Goal: Task Accomplishment & Management: Complete application form

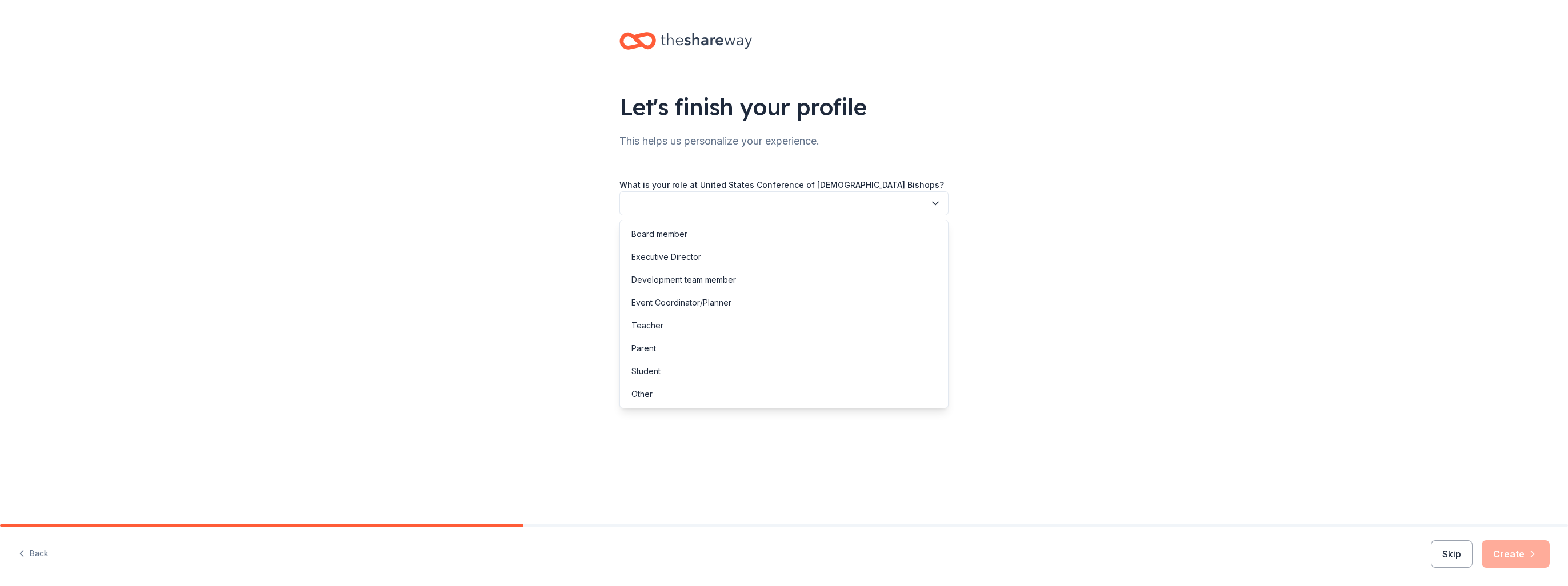
click at [852, 213] on button "button" at bounding box center [783, 203] width 329 height 24
click at [646, 396] on div "Other" at bounding box center [642, 394] width 21 height 14
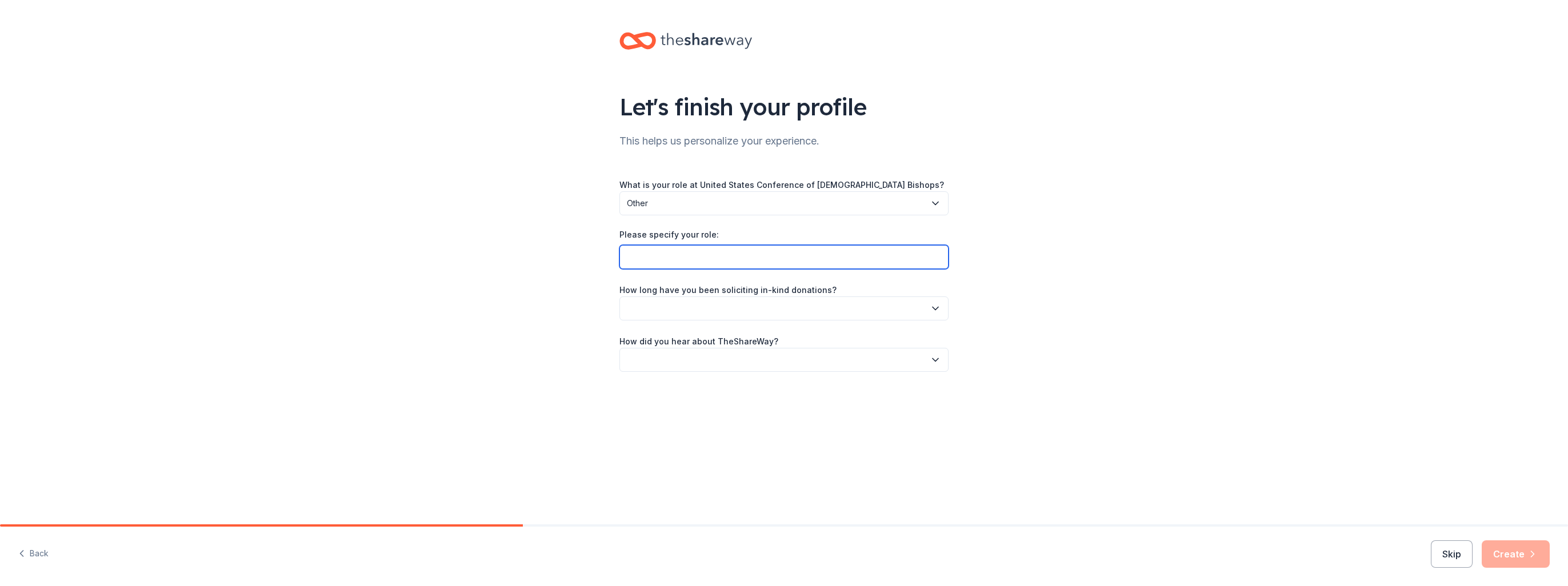
click at [668, 259] on input "Please specify your role:" at bounding box center [783, 257] width 329 height 24
type input "v"
type input "Volunteer"
click at [702, 309] on button "button" at bounding box center [783, 309] width 329 height 24
click at [682, 337] on div "This is my first time!" at bounding box center [668, 338] width 73 height 14
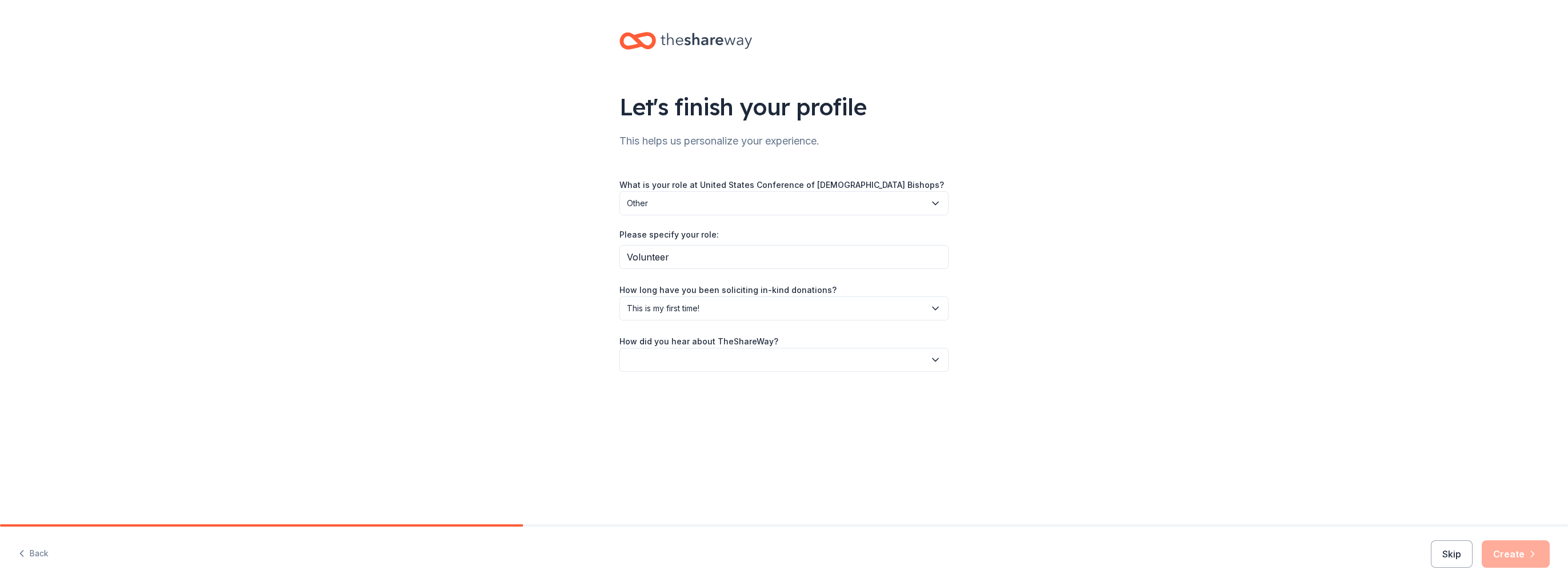
click at [675, 357] on button "button" at bounding box center [783, 360] width 329 height 24
click at [666, 412] on div "Online search" at bounding box center [657, 413] width 52 height 14
click at [1515, 555] on button "Create" at bounding box center [1515, 554] width 68 height 27
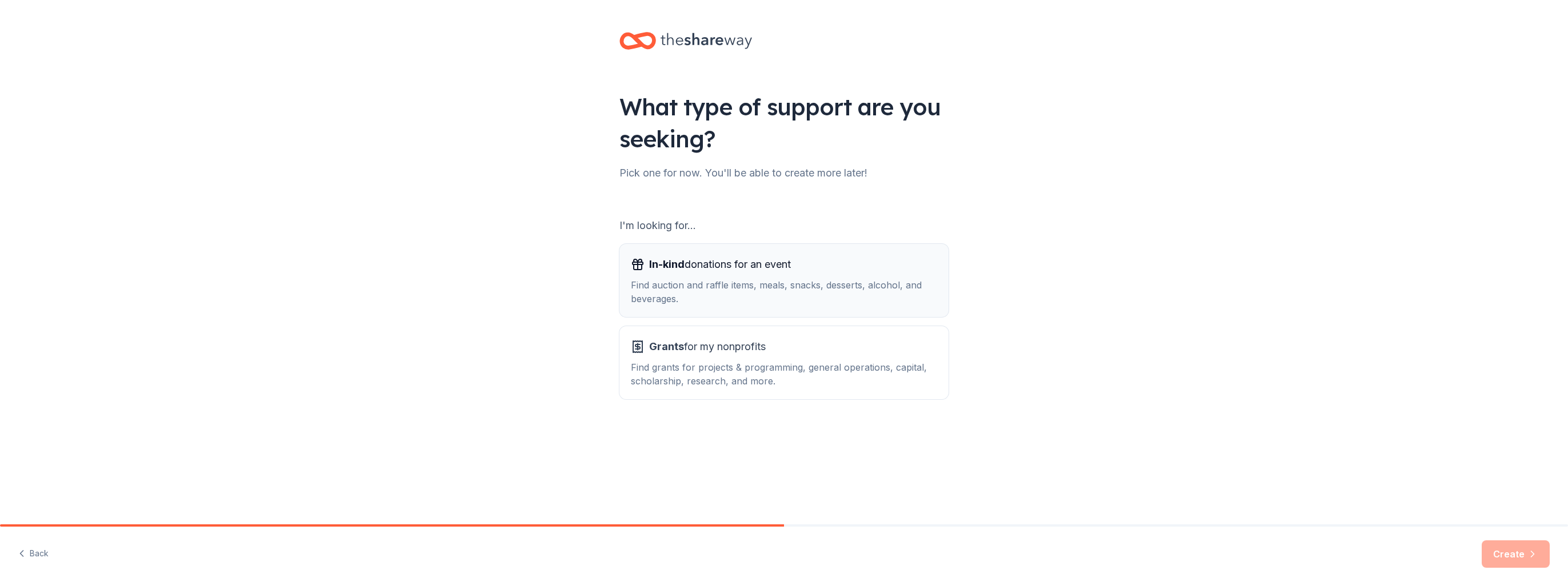
click at [683, 291] on div "Find auction and raffle items, meals, snacks, desserts, alcohol, and beverages." at bounding box center [783, 292] width 306 height 27
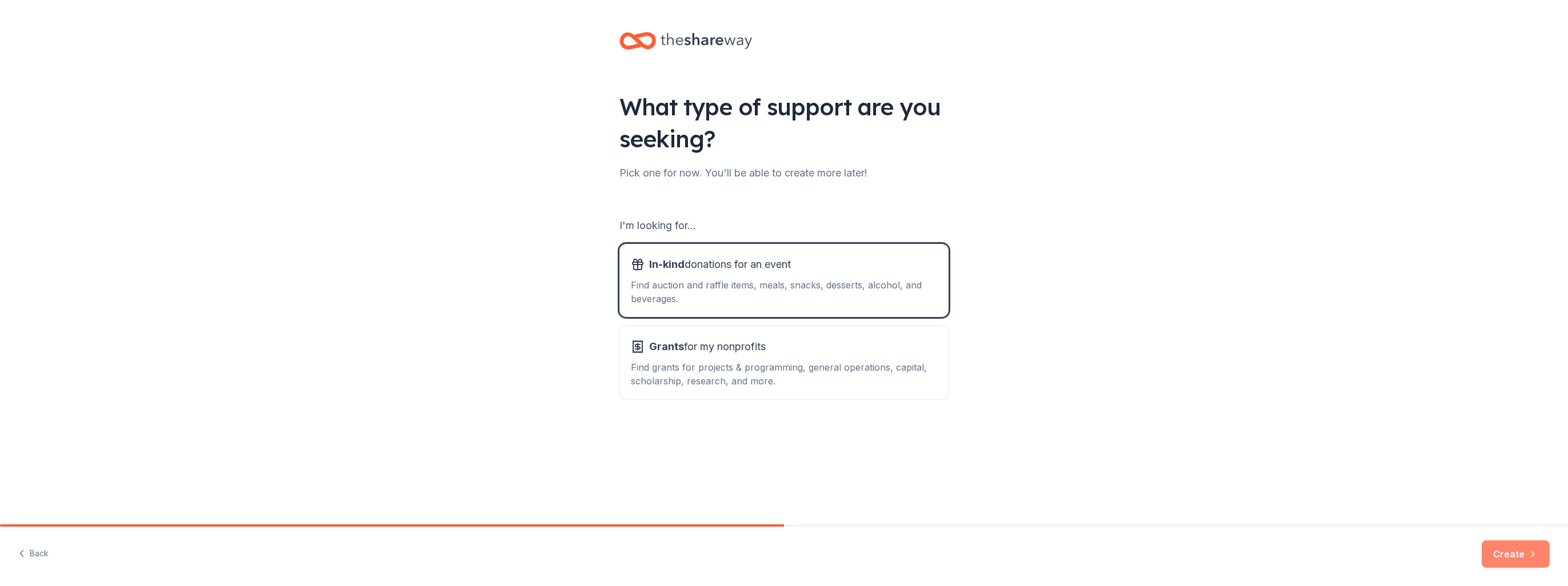
click at [1509, 552] on button "Create" at bounding box center [1515, 554] width 68 height 27
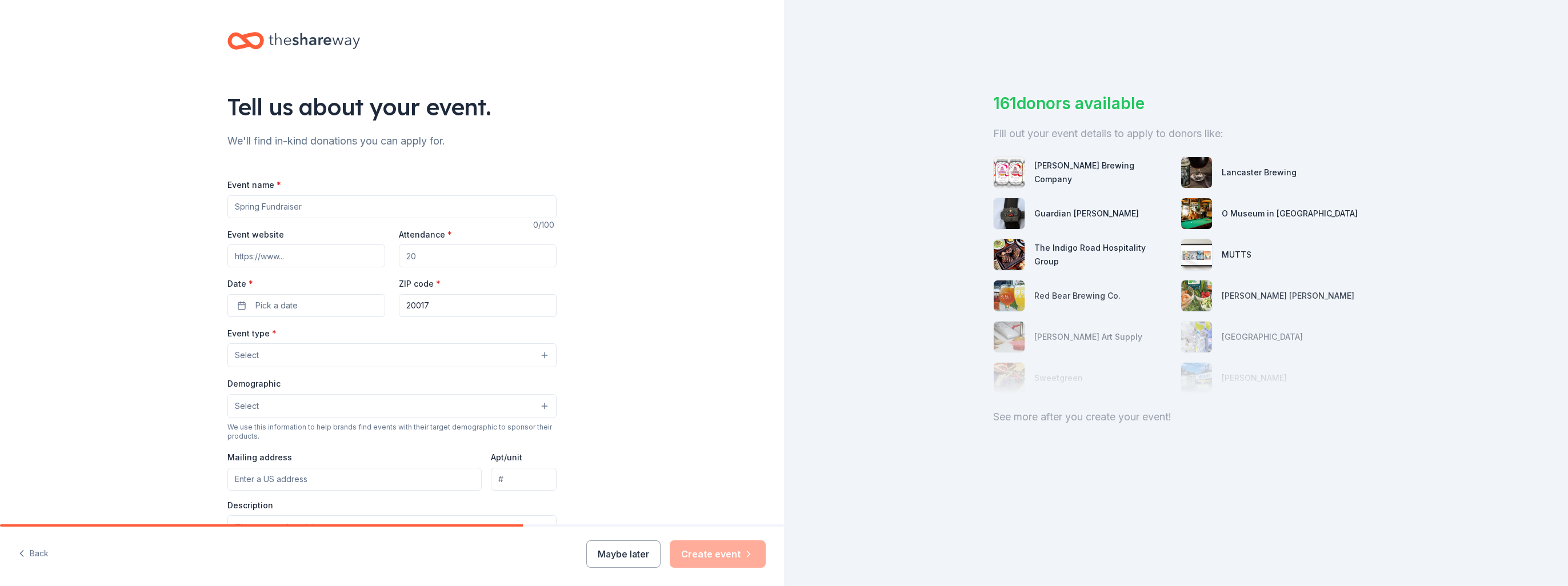
click at [249, 212] on input "Event name *" at bounding box center [392, 207] width 329 height 23
type input "Annual Turkey Dinner Raffle"
click at [291, 259] on input "Event website" at bounding box center [306, 256] width 158 height 23
click at [260, 257] on input "Event website" at bounding box center [306, 256] width 158 height 23
paste input "[URL][DOMAIN_NAME]"
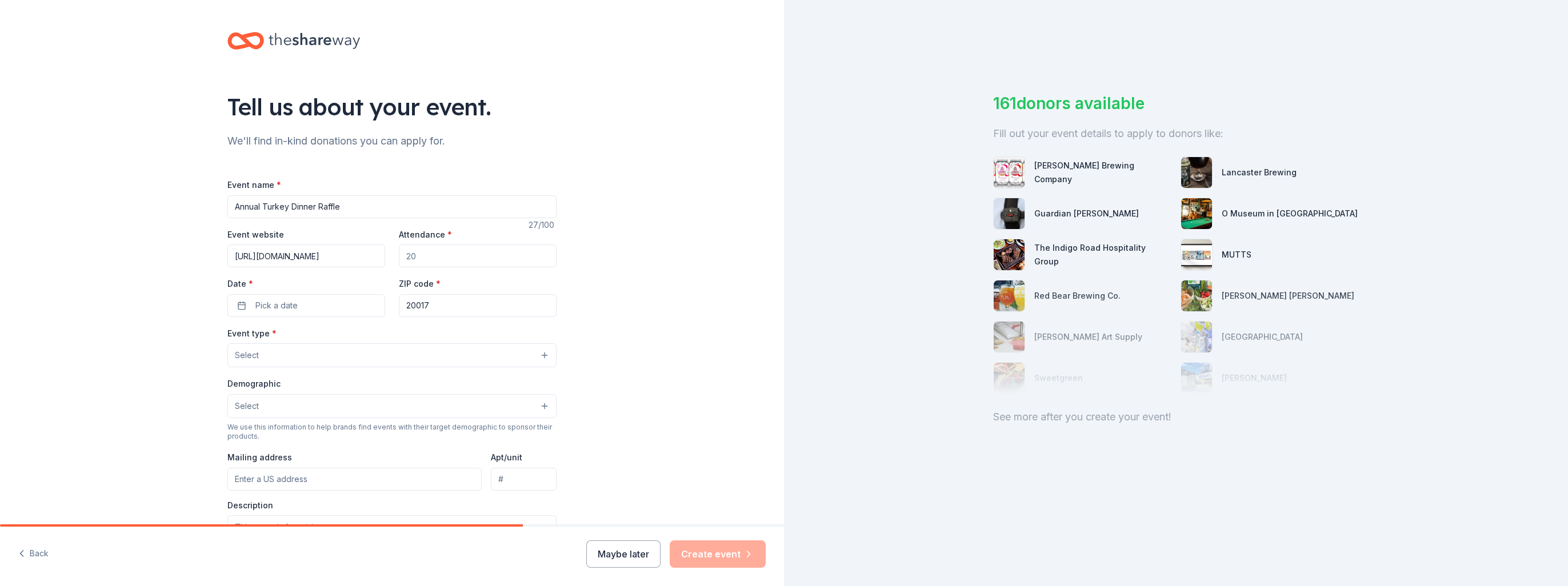
type input "[URL][DOMAIN_NAME]"
drag, startPoint x: 427, startPoint y: 255, endPoint x: 190, endPoint y: 225, distance: 238.9
click at [191, 225] on div "Tell us about your event. We'll find in-kind donations you can apply for. Event…" at bounding box center [392, 380] width 784 height 760
type input "300"
click at [286, 306] on span "Pick a date" at bounding box center [276, 305] width 42 height 14
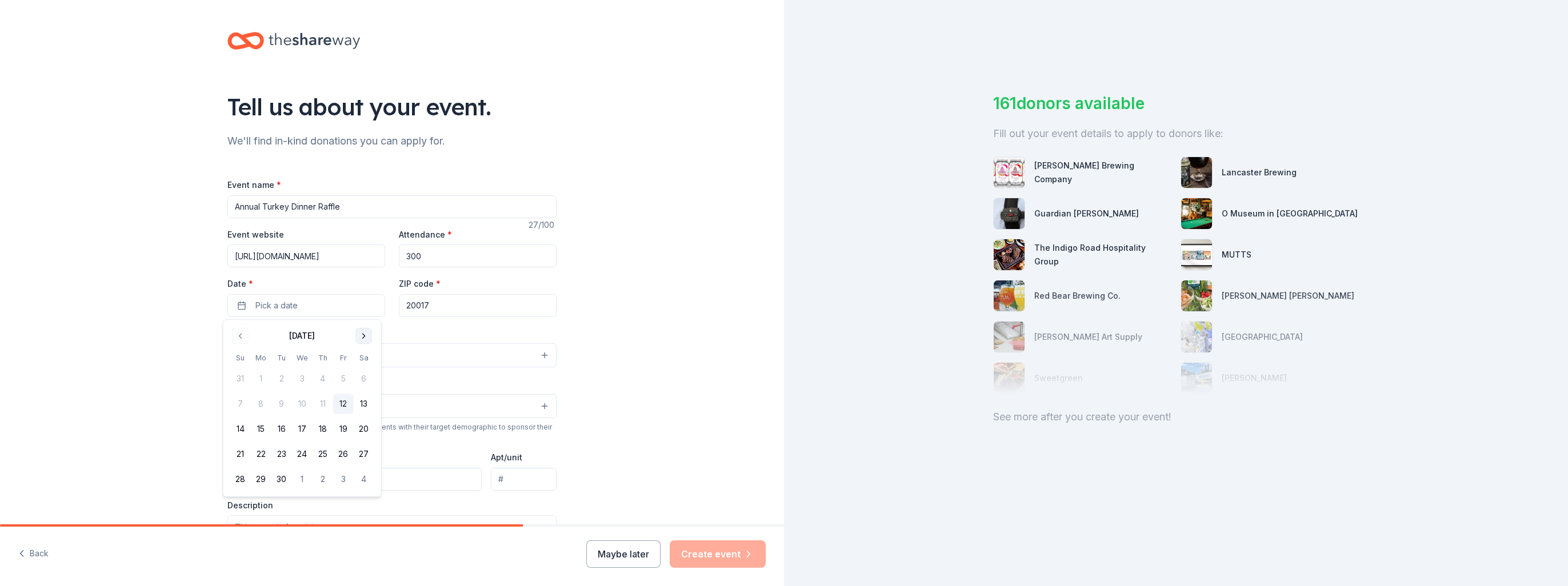
click at [362, 337] on button "Go to next month" at bounding box center [364, 336] width 16 height 16
click at [241, 426] on button "9" at bounding box center [240, 428] width 21 height 21
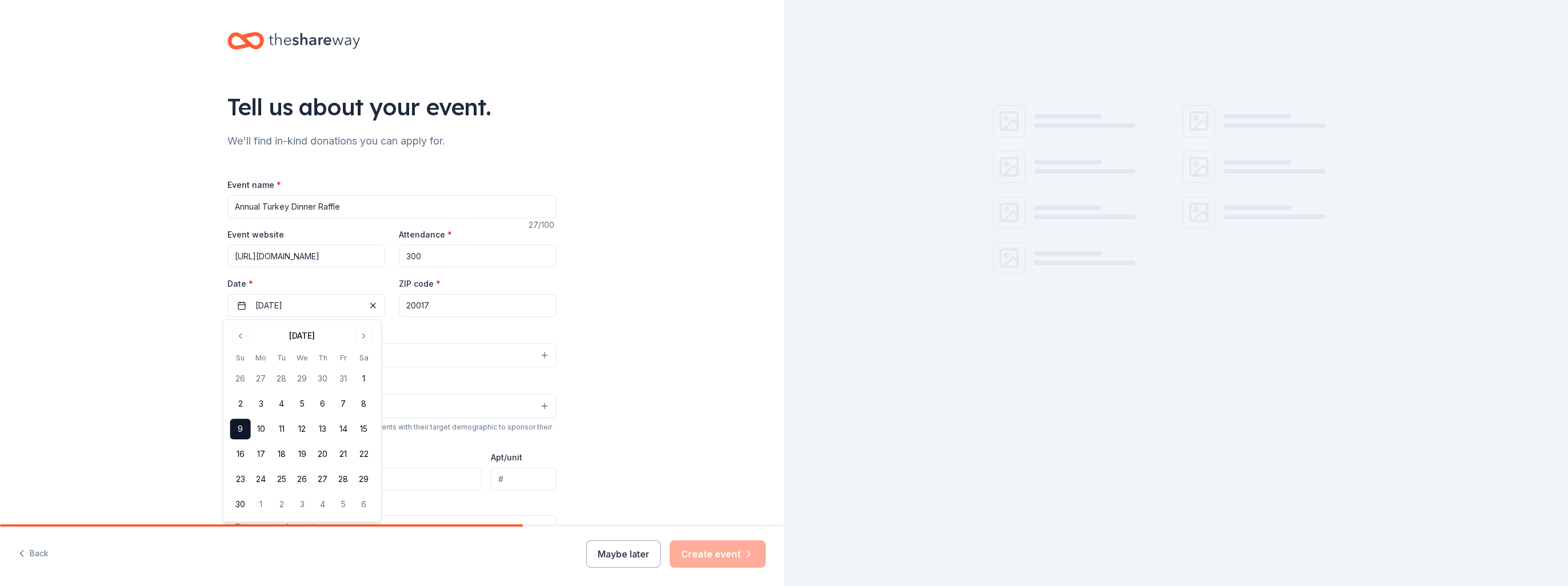
click at [444, 304] on input "20017" at bounding box center [477, 306] width 158 height 23
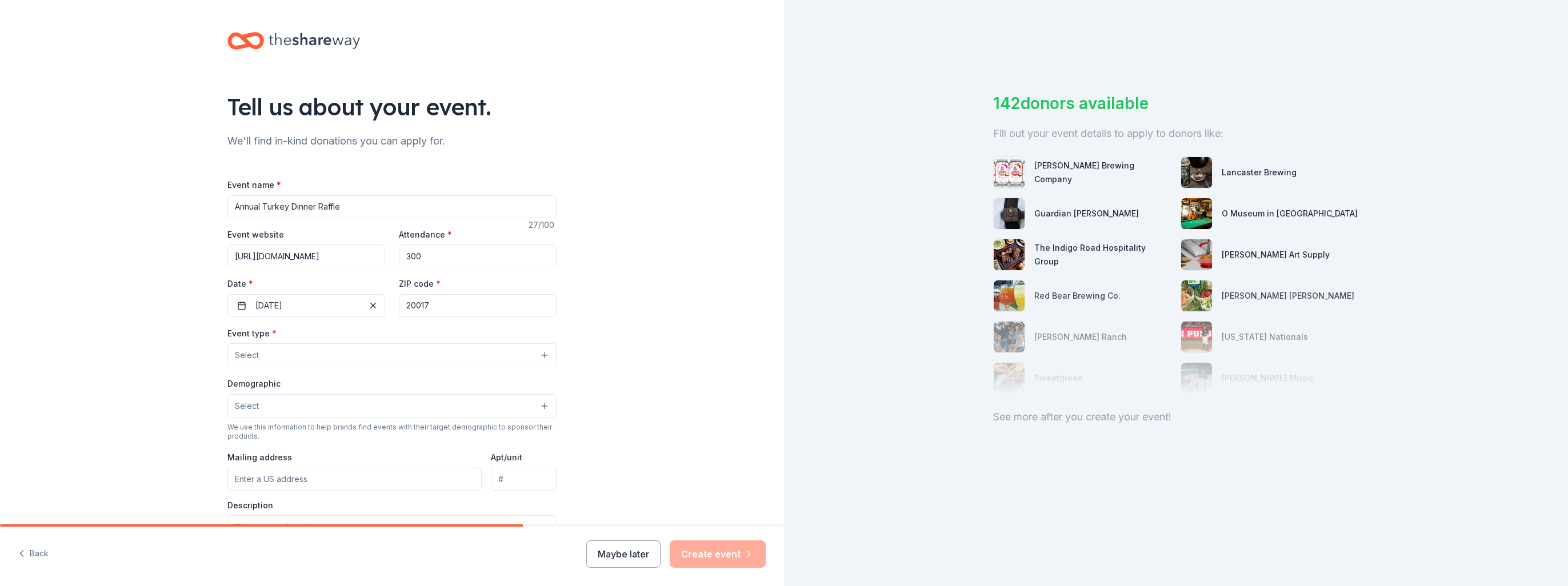
drag, startPoint x: 449, startPoint y: 304, endPoint x: 7, endPoint y: 253, distance: 444.9
click at [55, 260] on div "Tell us about your event. We'll find in-kind donations you can apply for. Event…" at bounding box center [392, 380] width 784 height 760
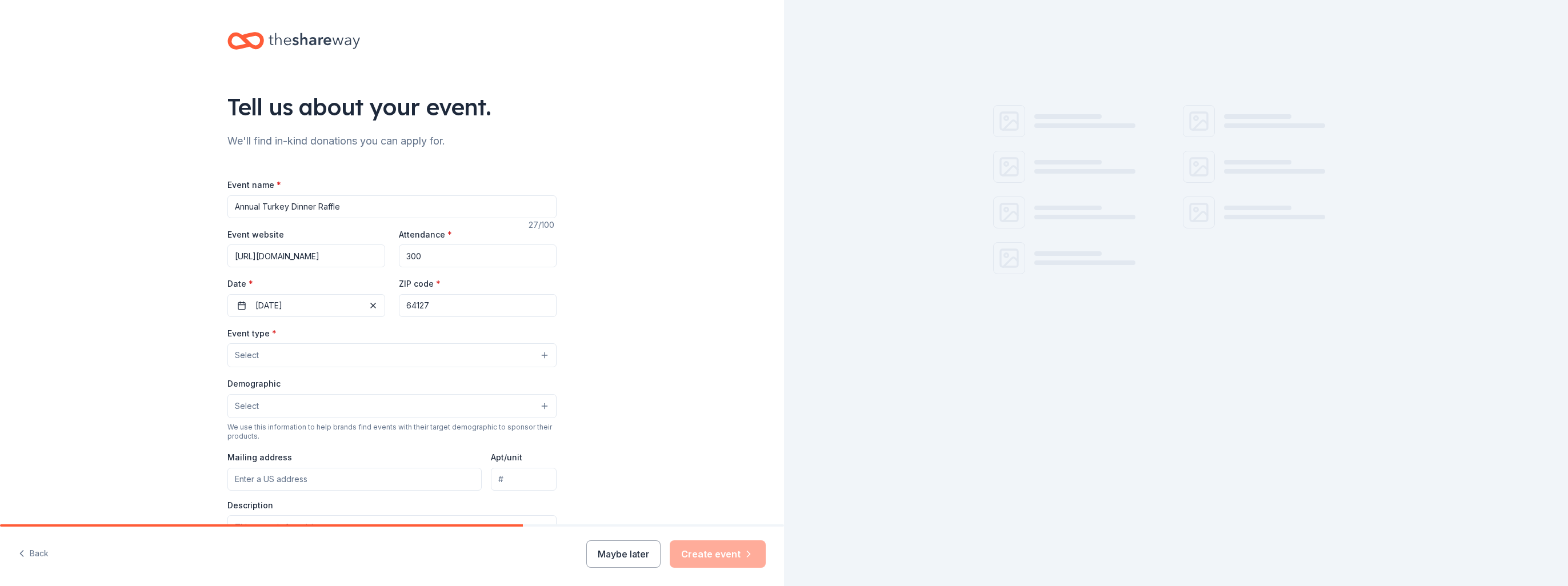
type input "64127"
click at [265, 356] on button "Select" at bounding box center [392, 355] width 329 height 24
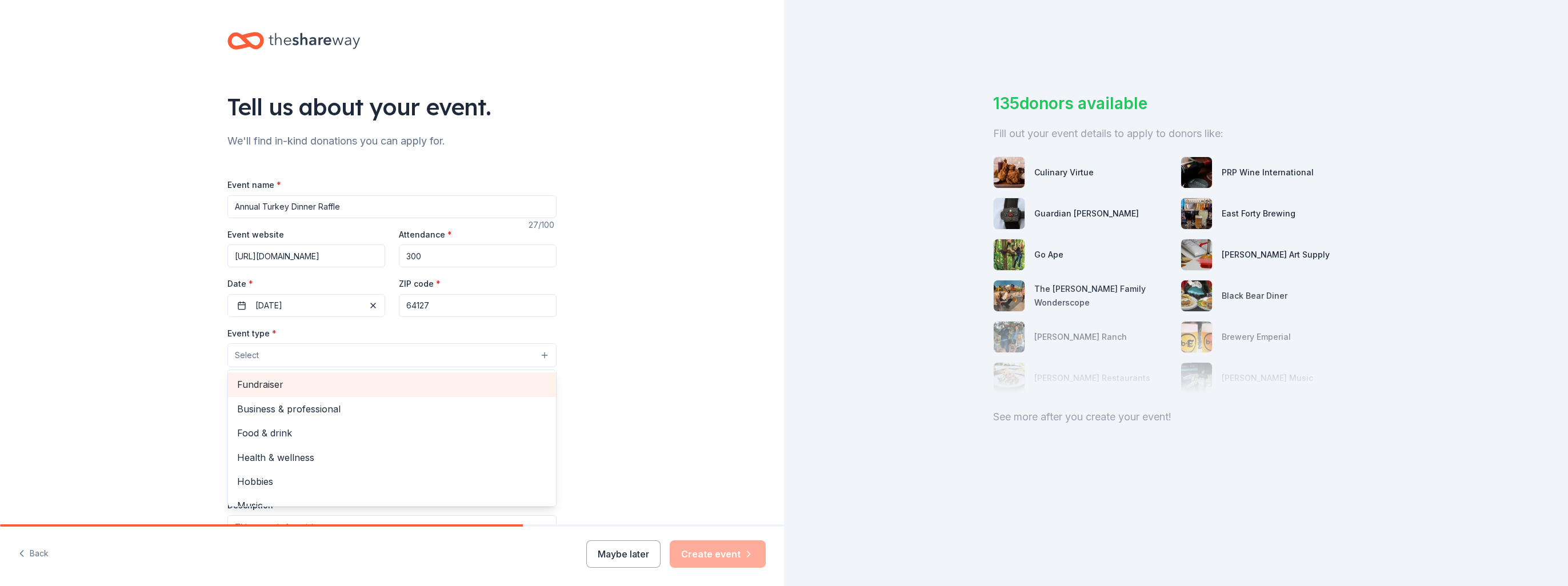
click at [260, 383] on span "Fundraiser" at bounding box center [392, 384] width 310 height 15
click at [679, 373] on div "Tell us about your event. We'll find in-kind donations you can apply for. Event…" at bounding box center [392, 381] width 784 height 761
click at [309, 402] on button "Select" at bounding box center [392, 407] width 329 height 24
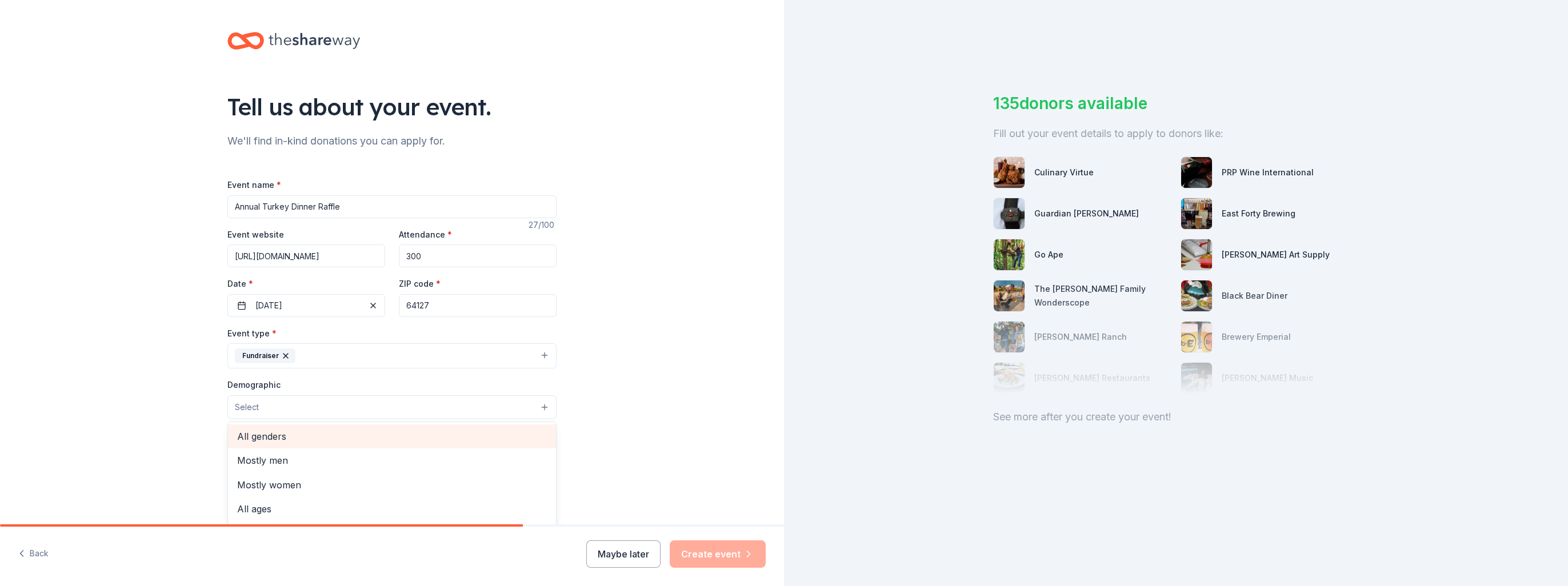
click at [286, 436] on span "All genders" at bounding box center [392, 436] width 310 height 15
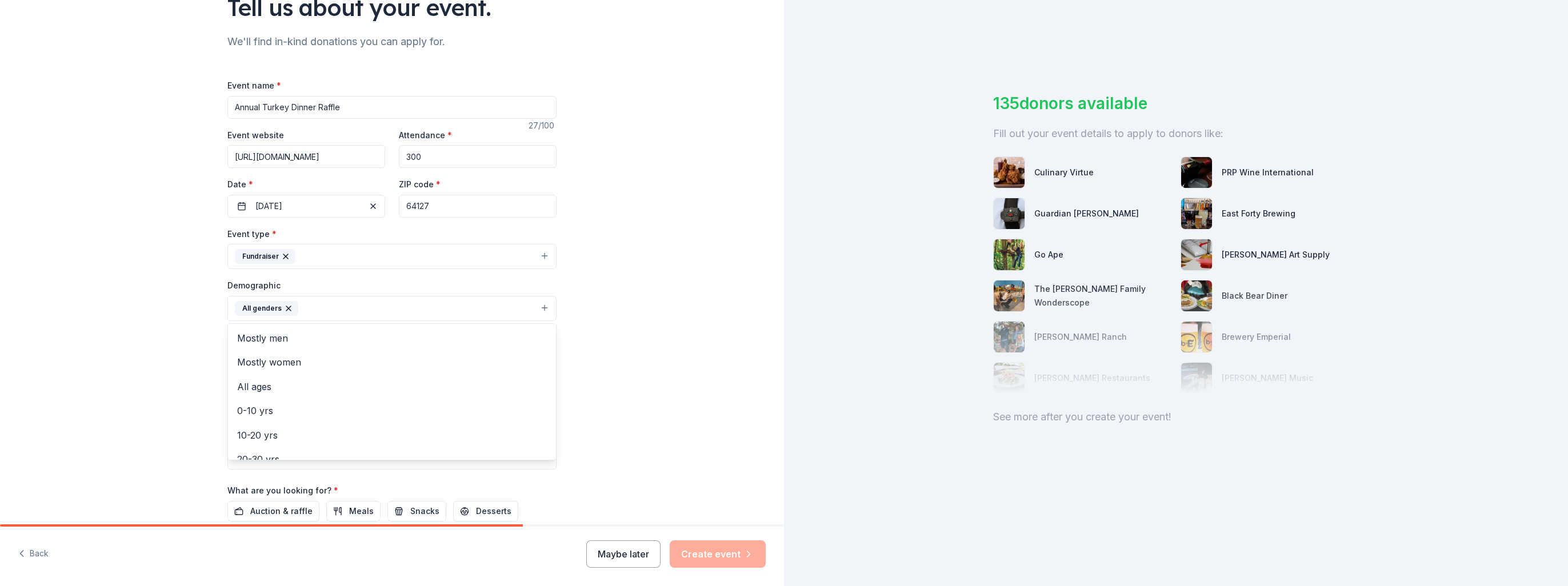
scroll to position [114, 0]
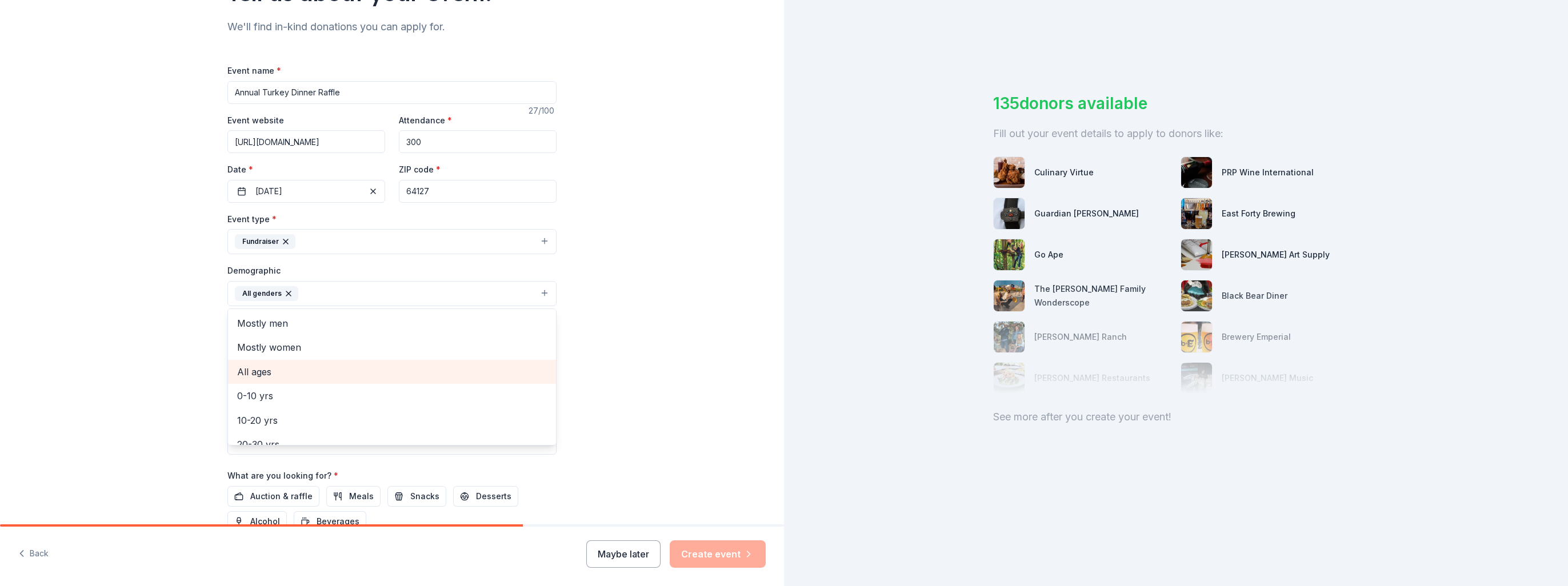
click at [240, 369] on span "All ages" at bounding box center [392, 371] width 310 height 15
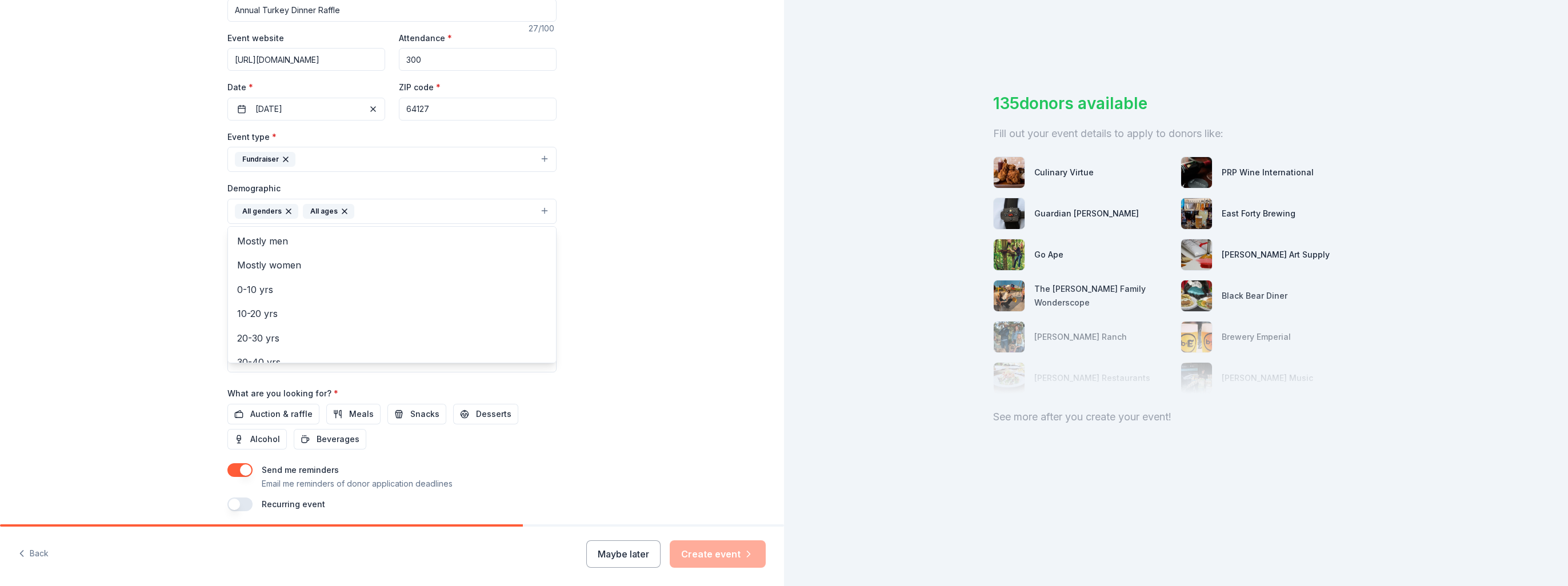
scroll to position [228, 0]
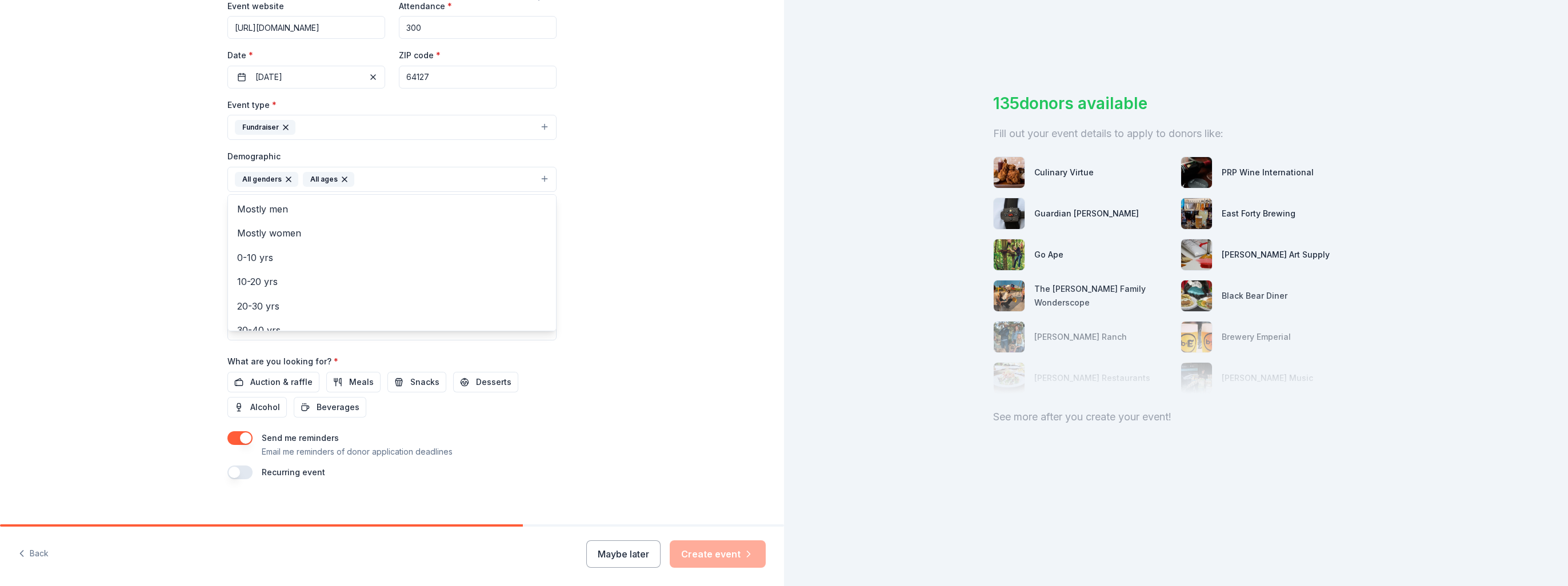
click at [666, 310] on div "Tell us about your event. We'll find in-kind donations you can apply for. Event…" at bounding box center [392, 153] width 784 height 762
click at [268, 259] on input "Mailing address" at bounding box center [355, 253] width 254 height 23
type input "[STREET_ADDRESS]"
type input "c/o Women of Sacred Heart"
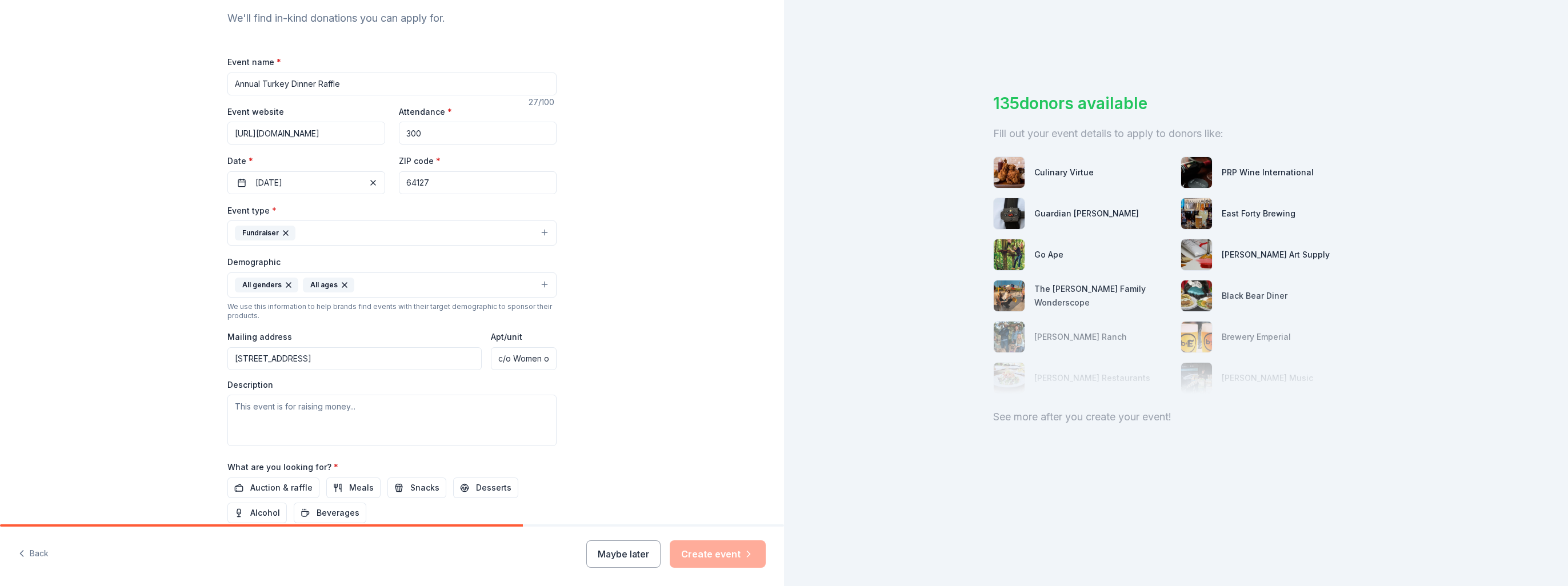
scroll to position [237, 0]
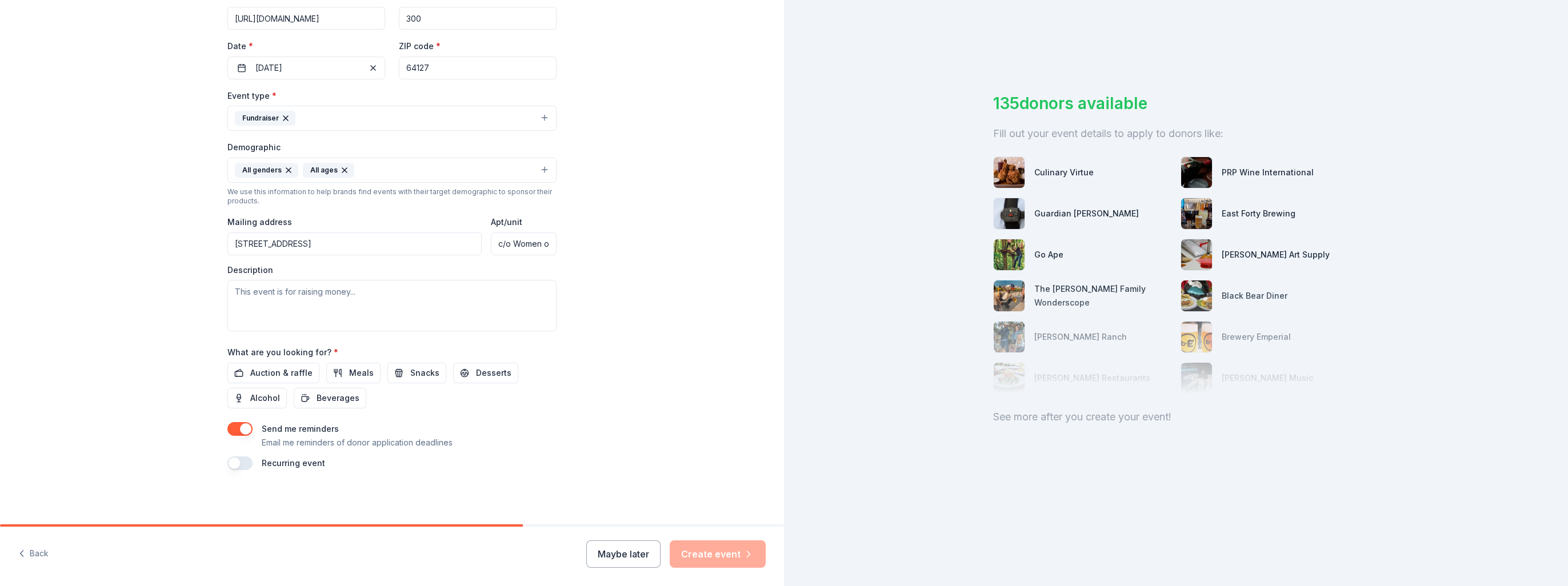
click at [313, 239] on input "[STREET_ADDRESS]" at bounding box center [355, 244] width 254 height 23
click at [511, 238] on input "c/o Women of Sacred Heart" at bounding box center [524, 244] width 66 height 23
click at [317, 251] on input "[STREET_ADDRESS]" at bounding box center [355, 244] width 254 height 23
type input "[STREET_ADDRESS][PERSON_NAME]"
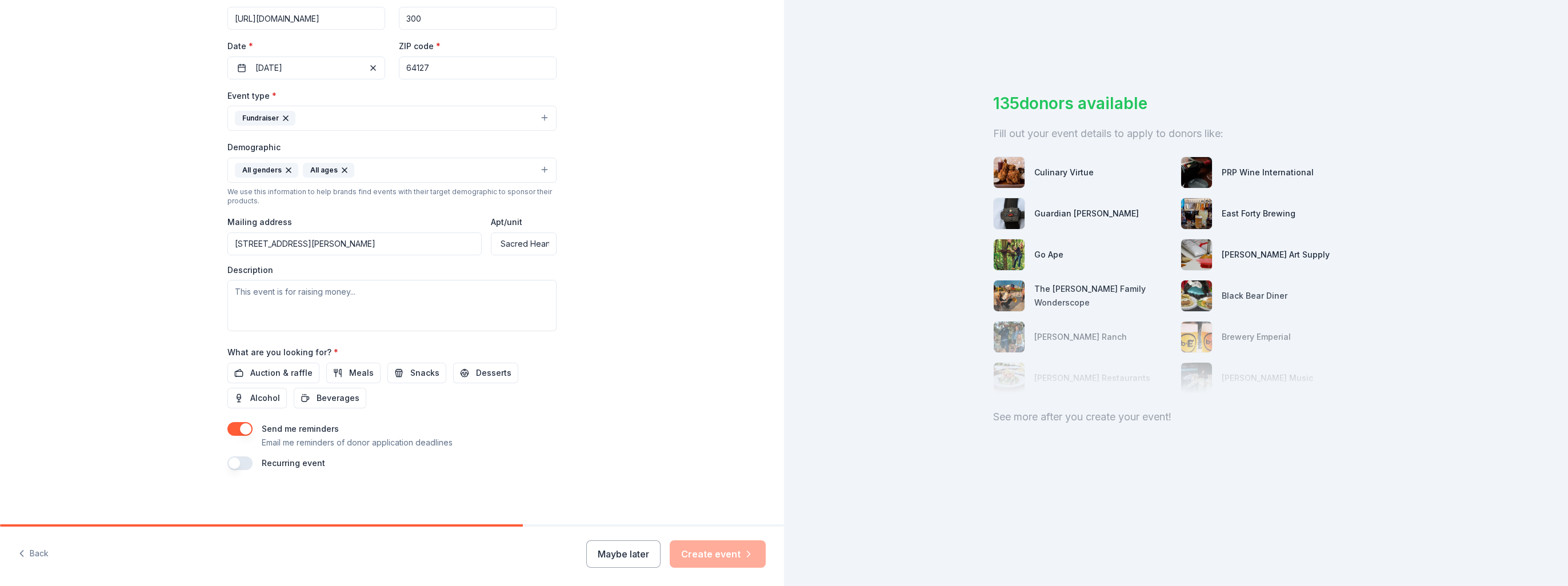
drag, startPoint x: 492, startPoint y: 243, endPoint x: 835, endPoint y: 289, distance: 346.1
click at [835, 289] on div "Tell us about your event. We'll find in-kind donations you can apply for. Event…" at bounding box center [784, 293] width 1568 height 586
click at [532, 246] on input "Apt/unit" at bounding box center [524, 244] width 66 height 23
drag, startPoint x: 665, startPoint y: 435, endPoint x: 647, endPoint y: 417, distance: 25.5
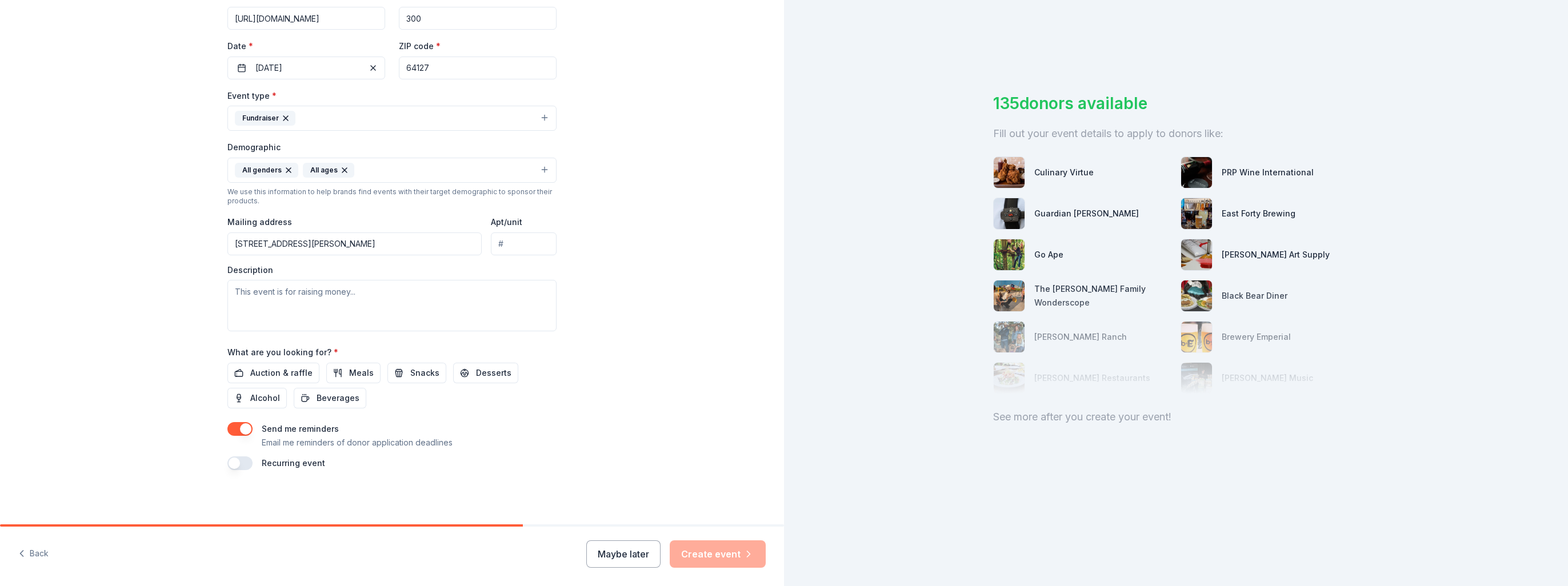
click at [663, 435] on div "Tell us about your event. We'll find in-kind donations you can apply for. Event…" at bounding box center [392, 143] width 784 height 762
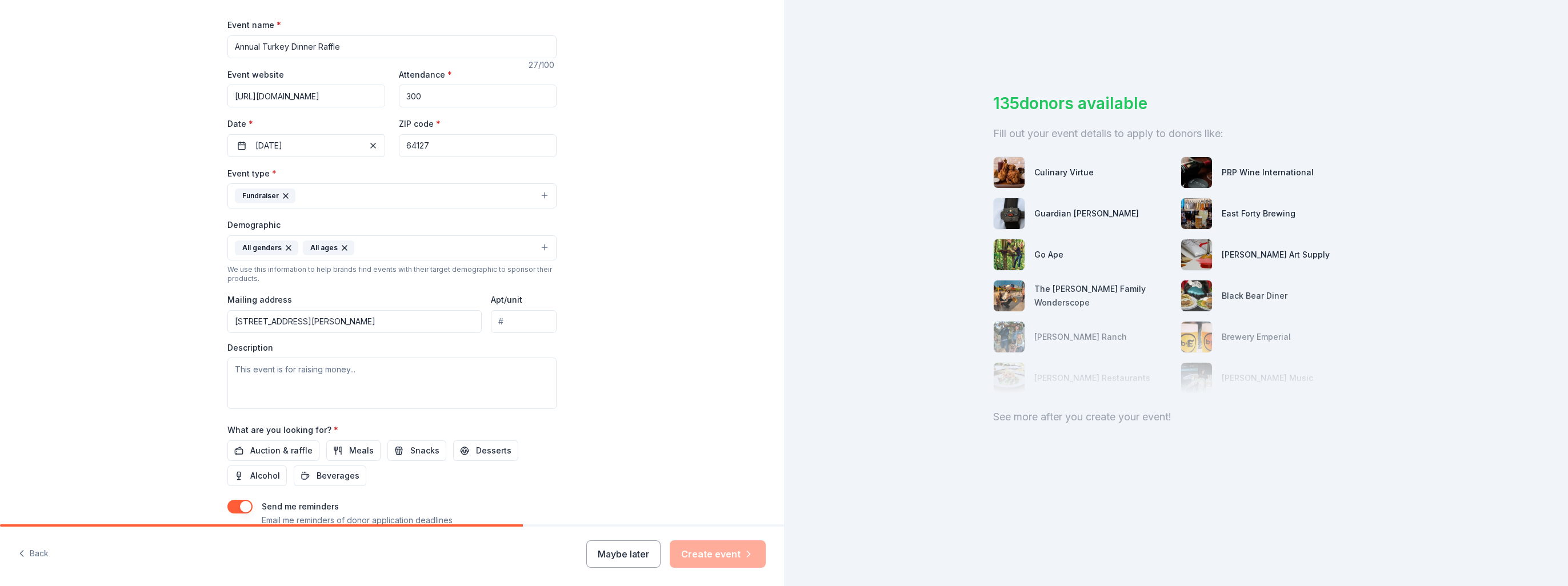
scroll to position [237, 0]
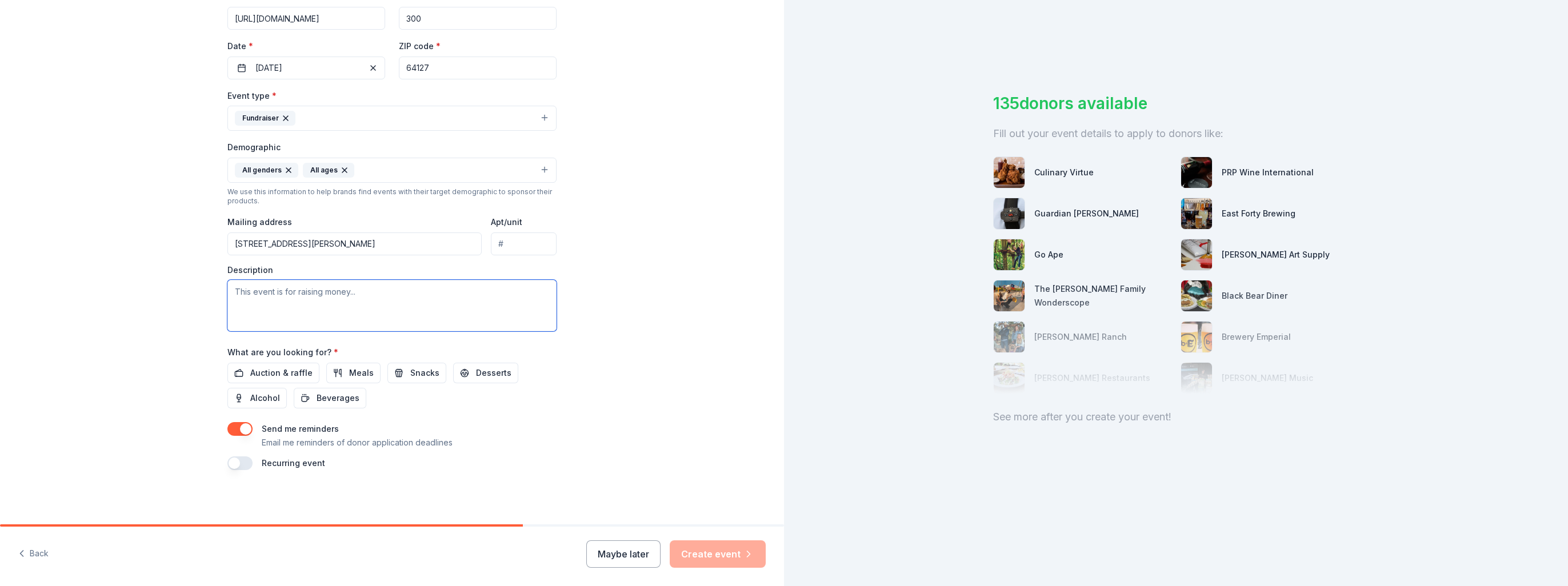
click at [230, 291] on textarea at bounding box center [392, 305] width 329 height 51
paste textarea "We are organizing a raffle on [DATE] during our Annual Turkey Dinner. Proceeds …"
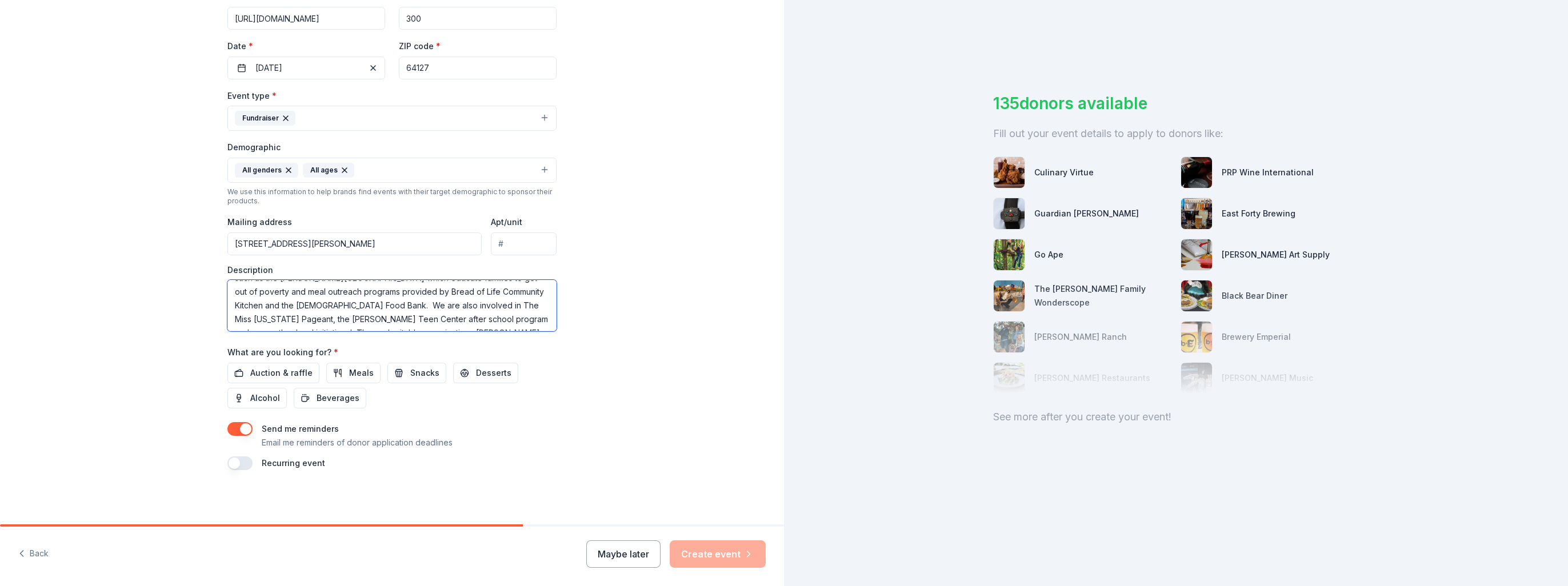
scroll to position [0, 0]
type textarea "We are organizing a raffle on [DATE] during our Annual Turkey Dinner. Proceeds …"
click at [252, 374] on span "Auction & raffle" at bounding box center [281, 372] width 62 height 14
click at [234, 469] on div "Tell us about your event. We'll find in-kind donations you can apply for. Event…" at bounding box center [392, 143] width 366 height 762
click at [228, 459] on div "Recurring event" at bounding box center [392, 463] width 329 height 14
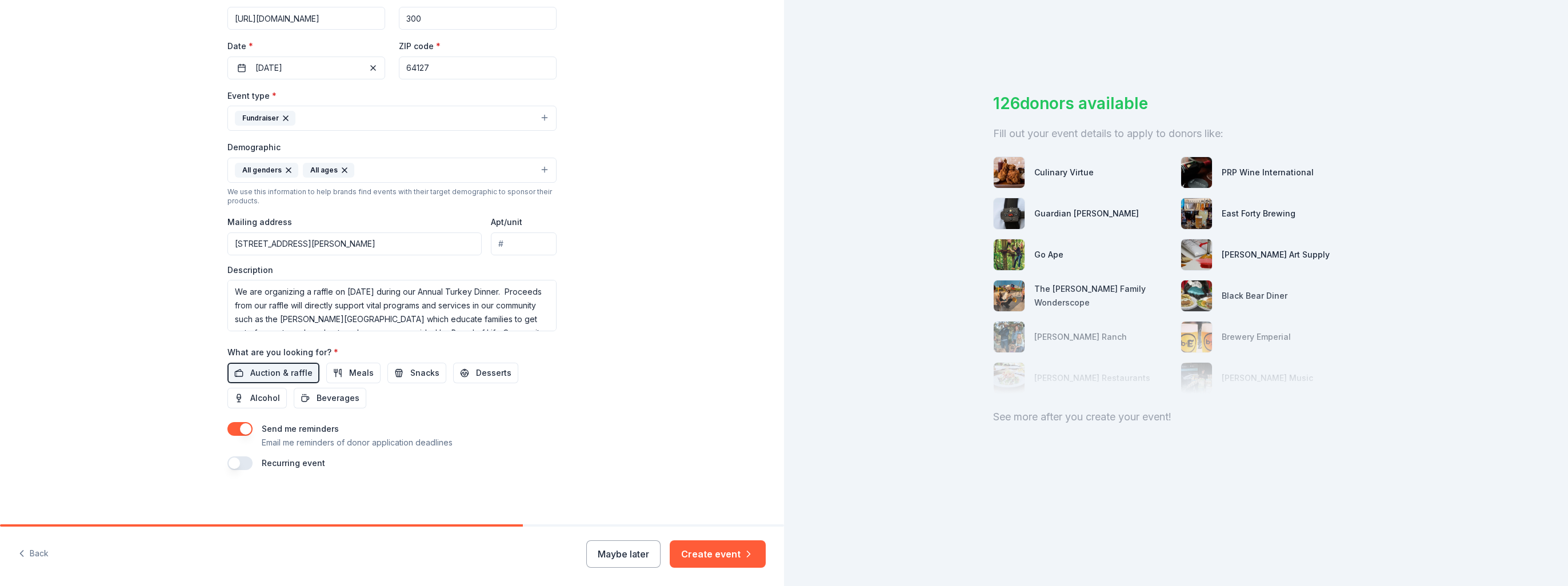
click at [230, 466] on button "button" at bounding box center [240, 463] width 25 height 14
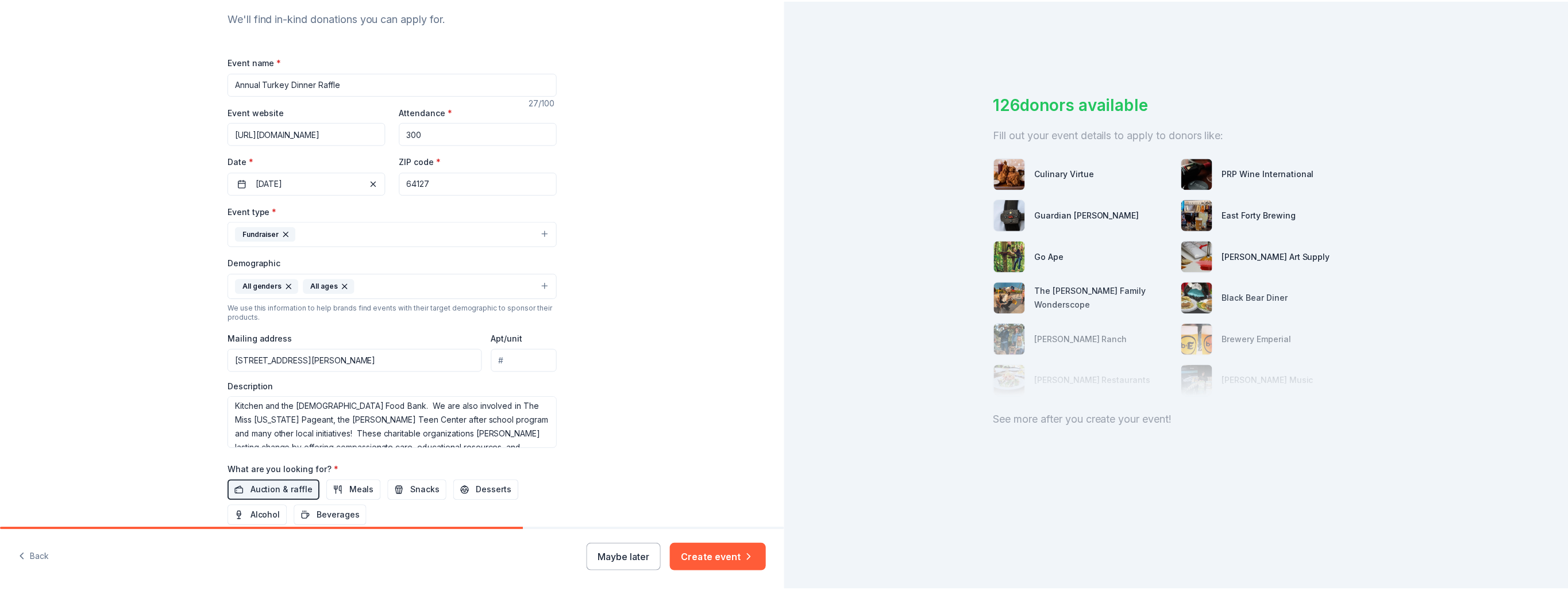
scroll to position [281, 0]
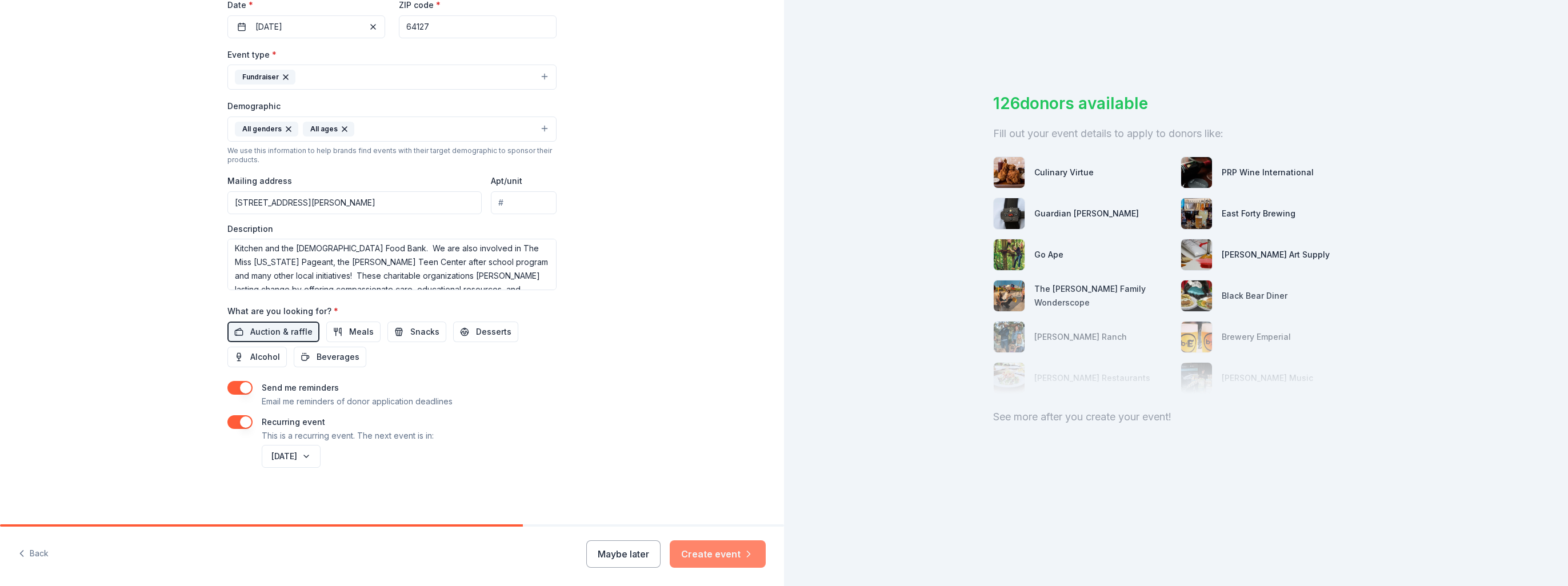
click at [709, 557] on button "Create event" at bounding box center [718, 554] width 96 height 27
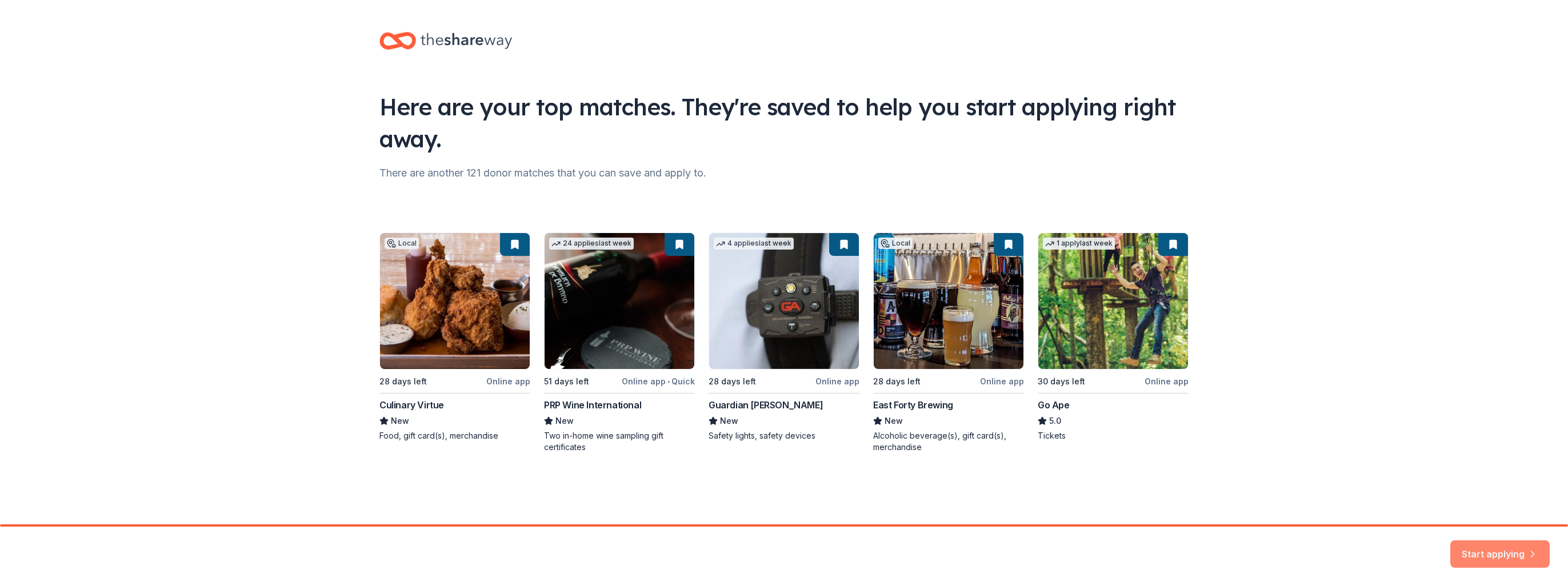
click at [1489, 542] on button "Start applying" at bounding box center [1500, 548] width 99 height 27
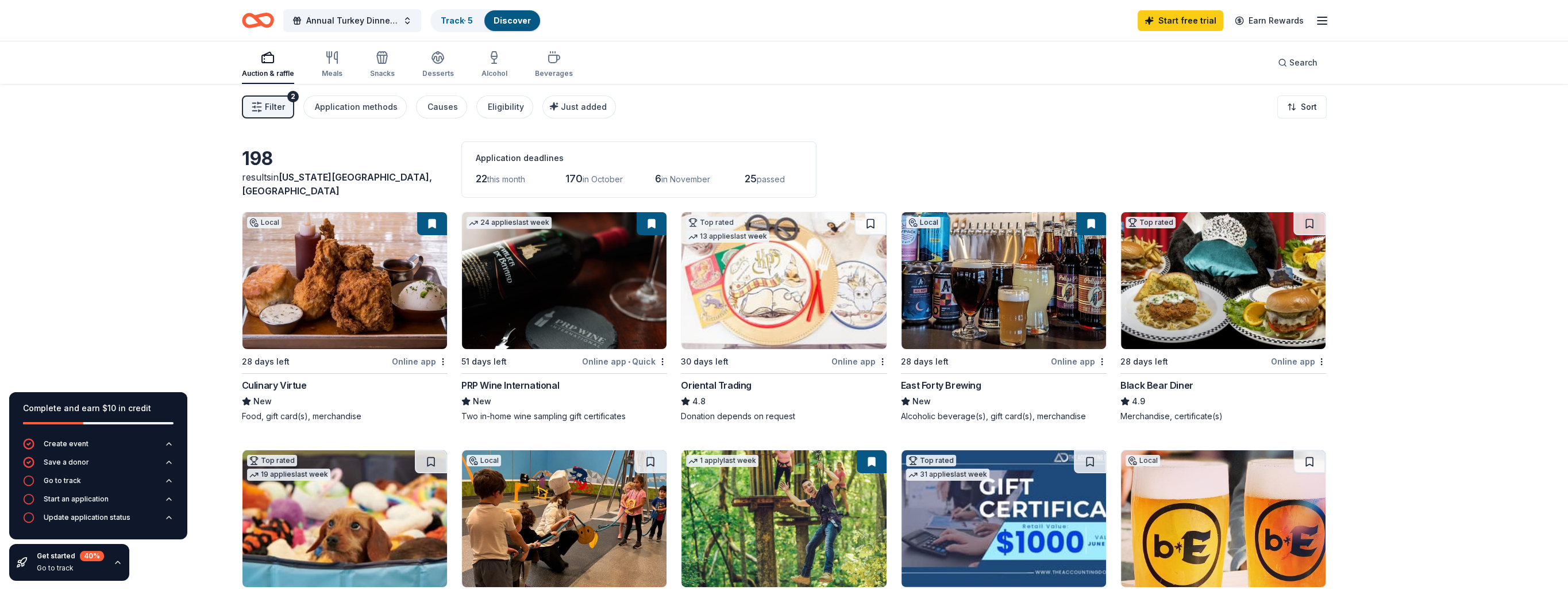
click at [269, 70] on div "Auction & raffle" at bounding box center [268, 73] width 52 height 9
click at [299, 187] on span "[US_STATE][GEOGRAPHIC_DATA], [GEOGRAPHIC_DATA]" at bounding box center [336, 184] width 190 height 25
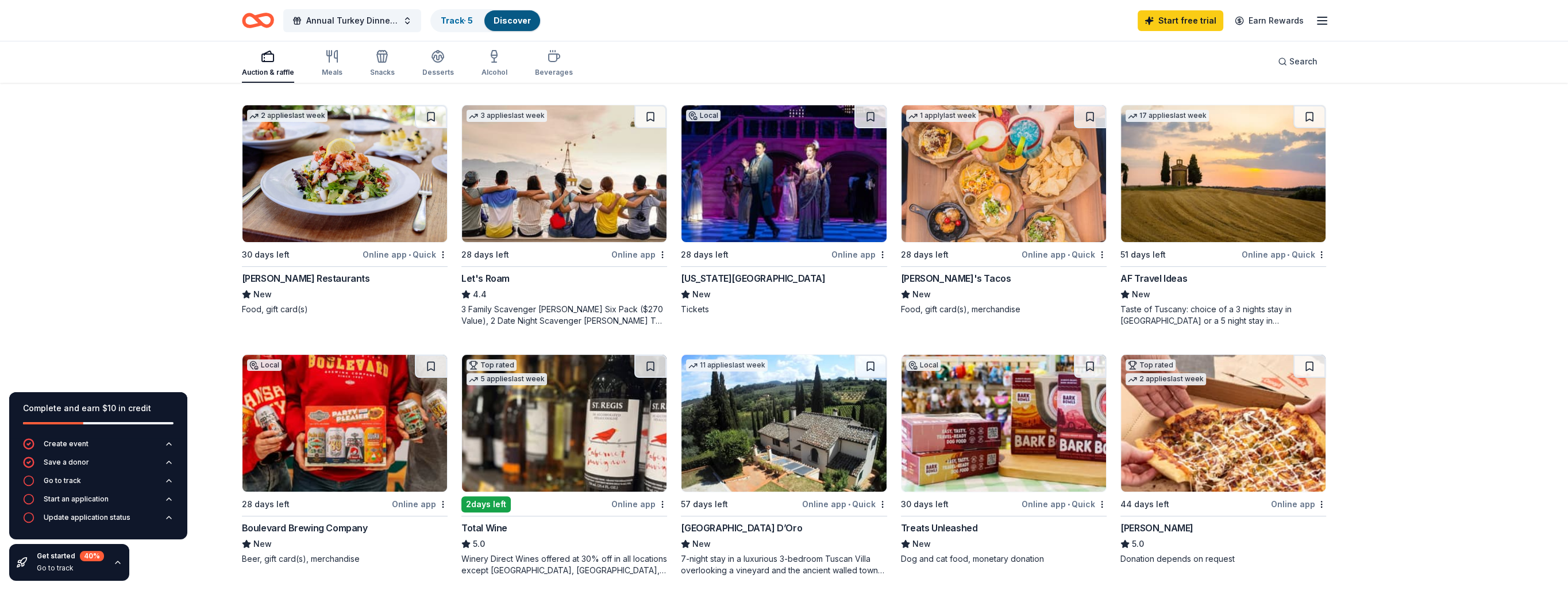
scroll to position [575, 0]
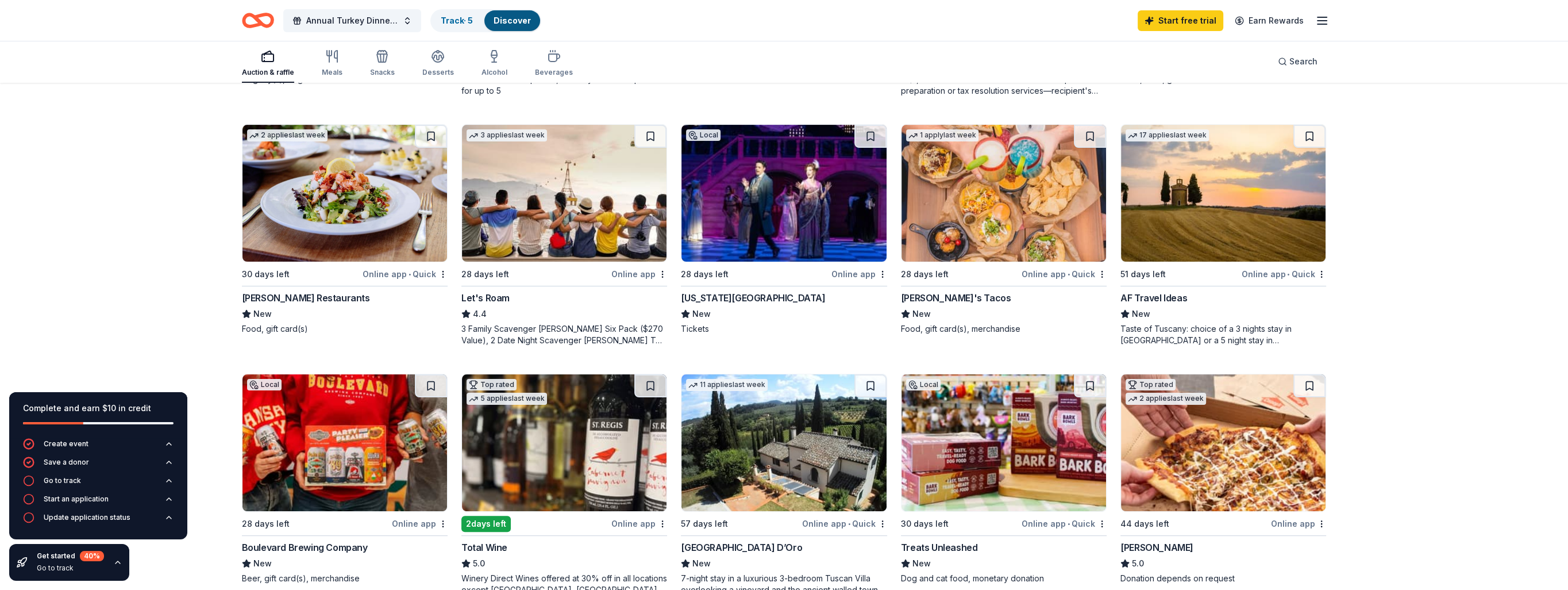
click at [1047, 276] on div "Online app • Quick" at bounding box center [1064, 274] width 85 height 14
